Goal: Transaction & Acquisition: Obtain resource

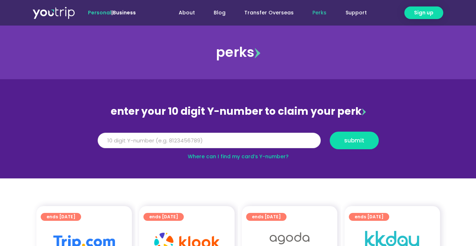
drag, startPoint x: 0, startPoint y: 0, endPoint x: 265, endPoint y: 143, distance: 301.2
click at [265, 143] on input "Y Number" at bounding box center [209, 141] width 223 height 16
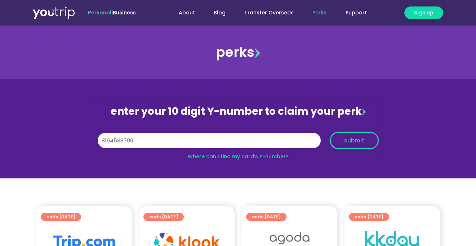
type input "8194538799"
click at [366, 144] on button "submit" at bounding box center [353, 141] width 49 height 18
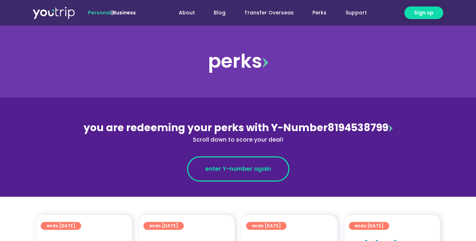
click at [229, 163] on link "enter Y-number again" at bounding box center [238, 168] width 102 height 25
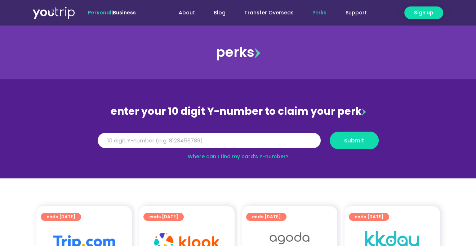
click at [257, 145] on input "Y Number" at bounding box center [209, 141] width 223 height 16
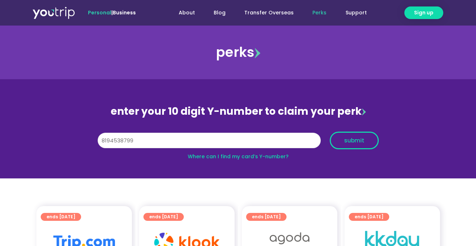
type input "8194538799"
click at [357, 143] on span "submit" at bounding box center [354, 140] width 20 height 5
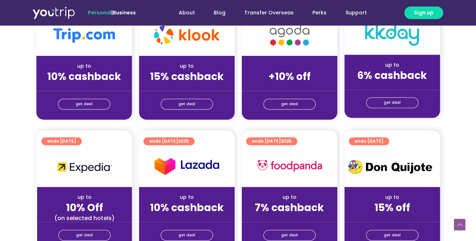
scroll to position [180, 0]
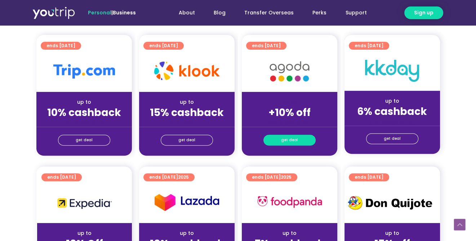
click at [298, 140] on link "get deal" at bounding box center [289, 140] width 52 height 11
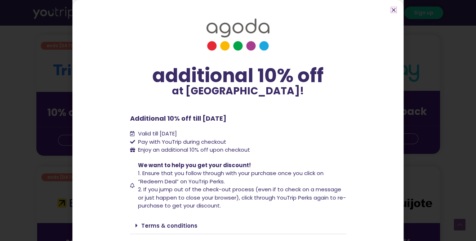
scroll to position [18, 0]
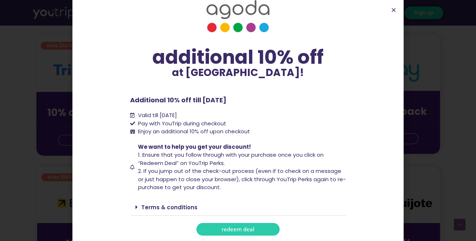
click at [236, 226] on span "redeem deal" at bounding box center [237, 228] width 33 height 5
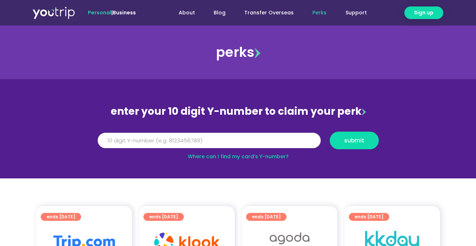
click at [201, 135] on input "Y Number" at bounding box center [209, 141] width 223 height 16
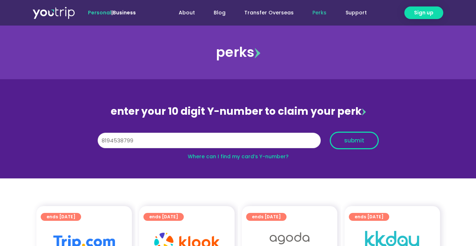
type input "8194538799"
click at [361, 138] on span "submit" at bounding box center [354, 140] width 20 height 5
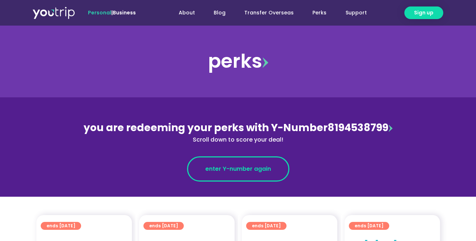
click at [244, 162] on link "enter Y-number again" at bounding box center [238, 168] width 102 height 25
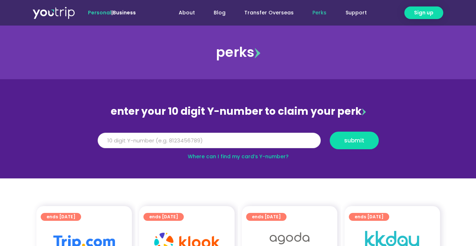
click at [157, 138] on input "Y Number" at bounding box center [209, 141] width 223 height 16
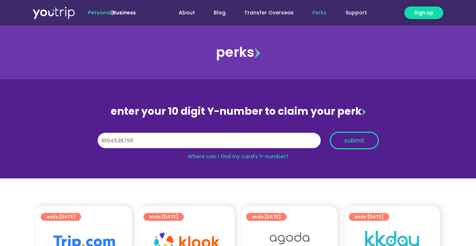
type input "8194538799"
click at [363, 141] on span "submit" at bounding box center [354, 140] width 20 height 5
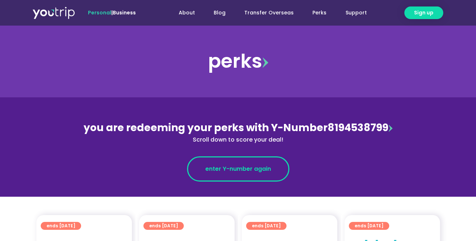
click at [246, 170] on span "enter Y-number again" at bounding box center [238, 169] width 66 height 9
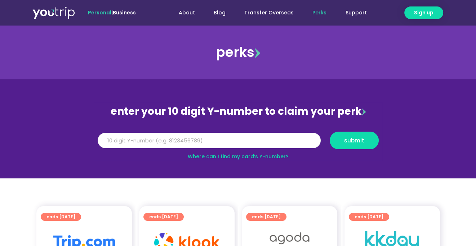
click at [136, 139] on input "Y Number" at bounding box center [209, 141] width 223 height 16
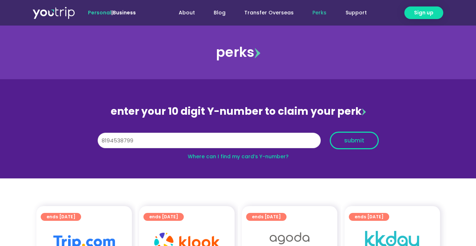
type input "8194538799"
click at [352, 140] on span "submit" at bounding box center [354, 140] width 20 height 5
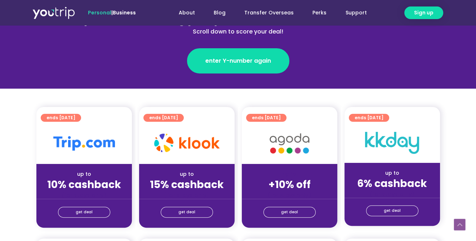
scroll to position [144, 0]
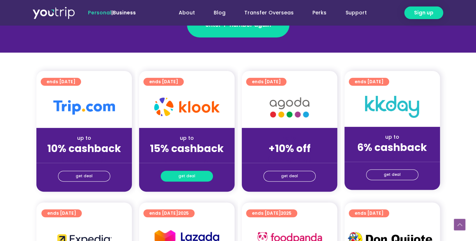
click at [181, 179] on span "get deal" at bounding box center [186, 176] width 17 height 10
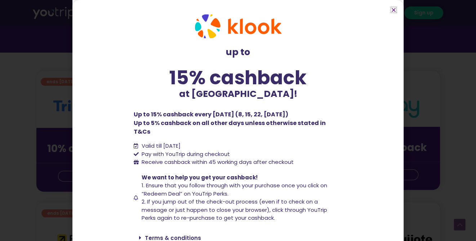
scroll to position [26, 0]
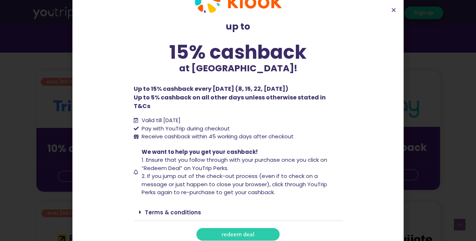
click at [238, 231] on span "redeem deal" at bounding box center [237, 233] width 33 height 5
